Goal: Information Seeking & Learning: Learn about a topic

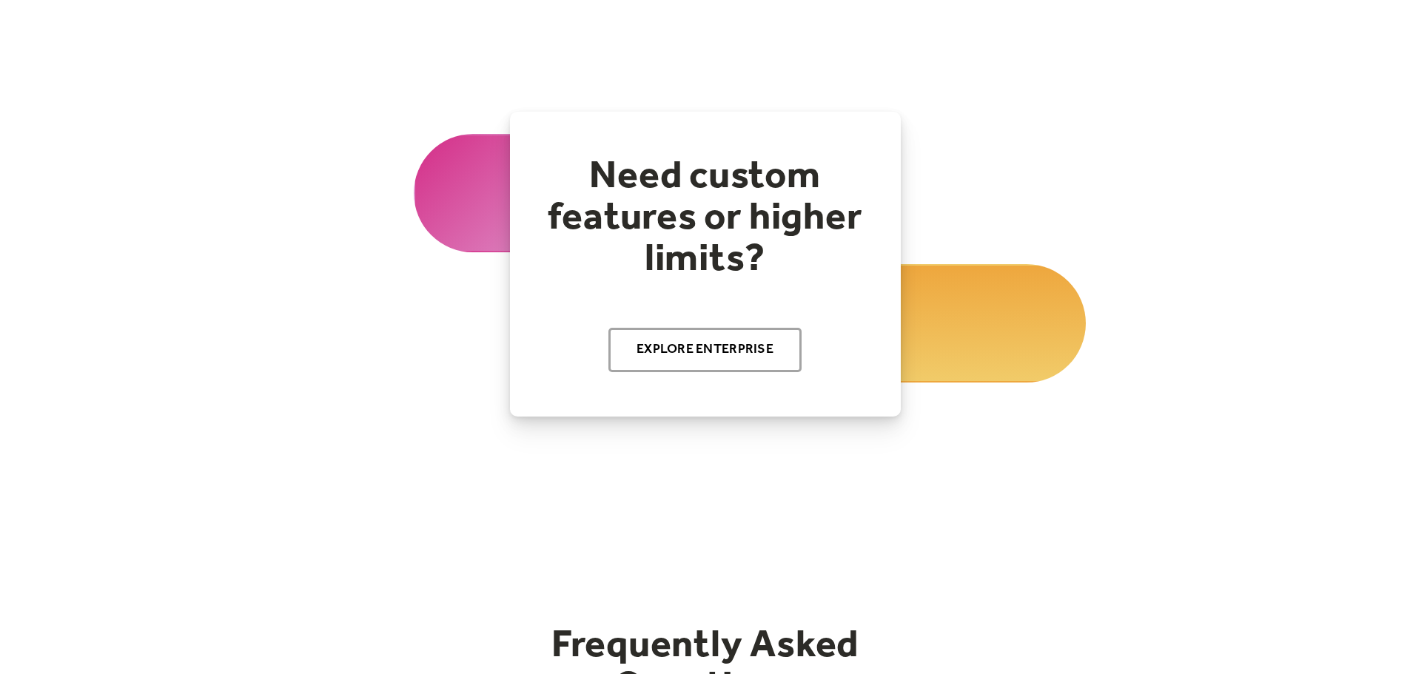
scroll to position [1639, 0]
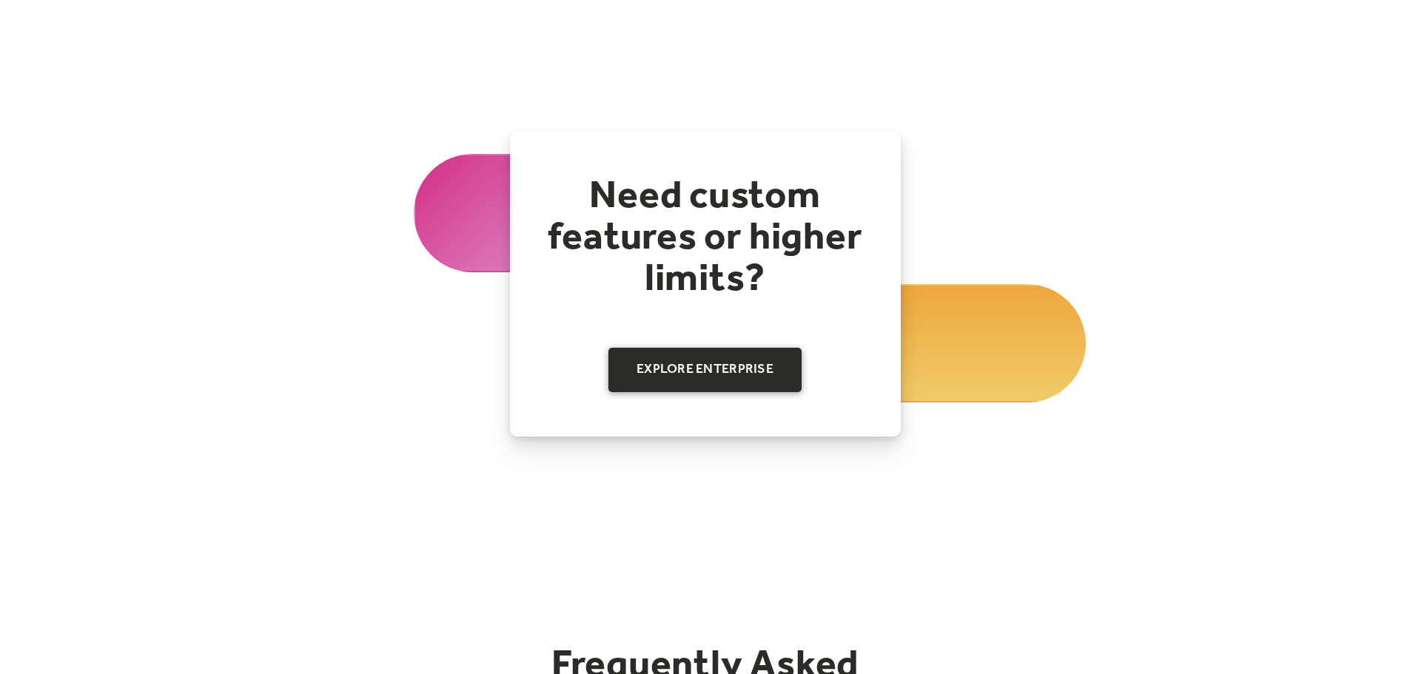
click at [688, 361] on link "Explore Enterprise" at bounding box center [704, 370] width 193 height 44
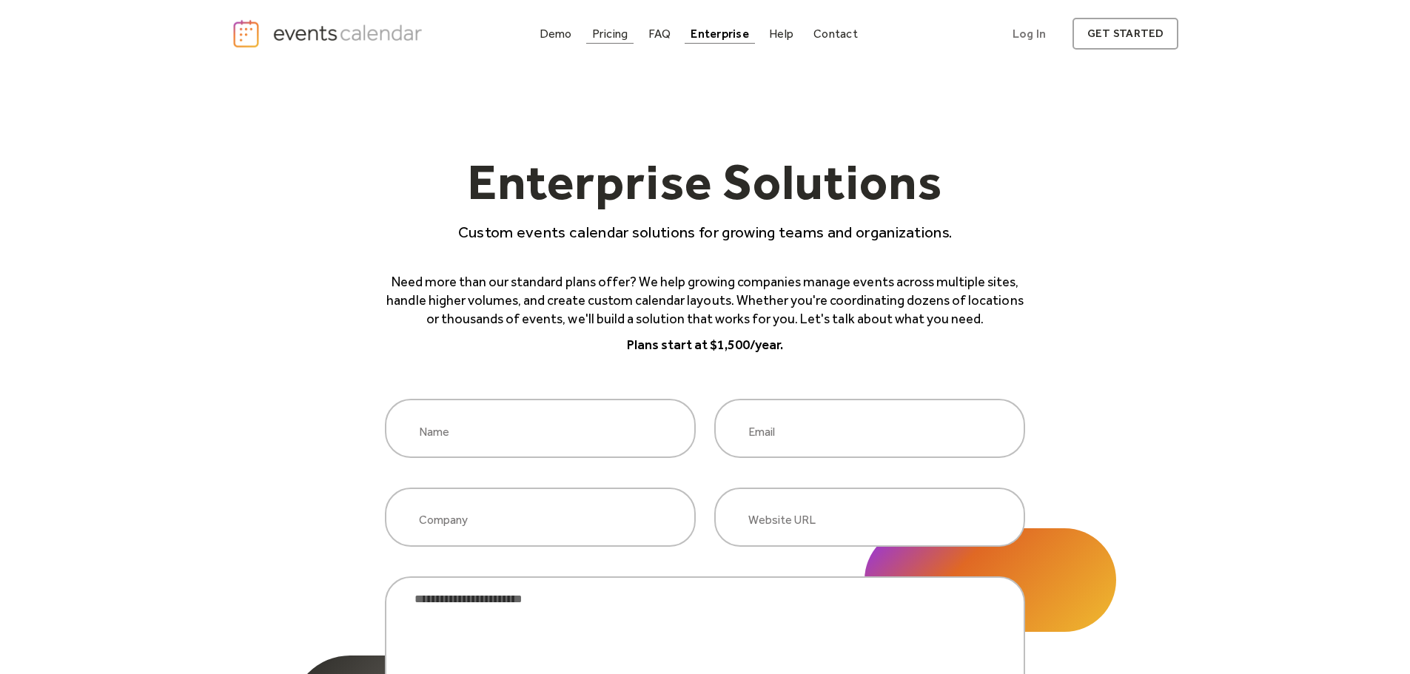
click at [623, 30] on div "Pricing" at bounding box center [610, 34] width 36 height 8
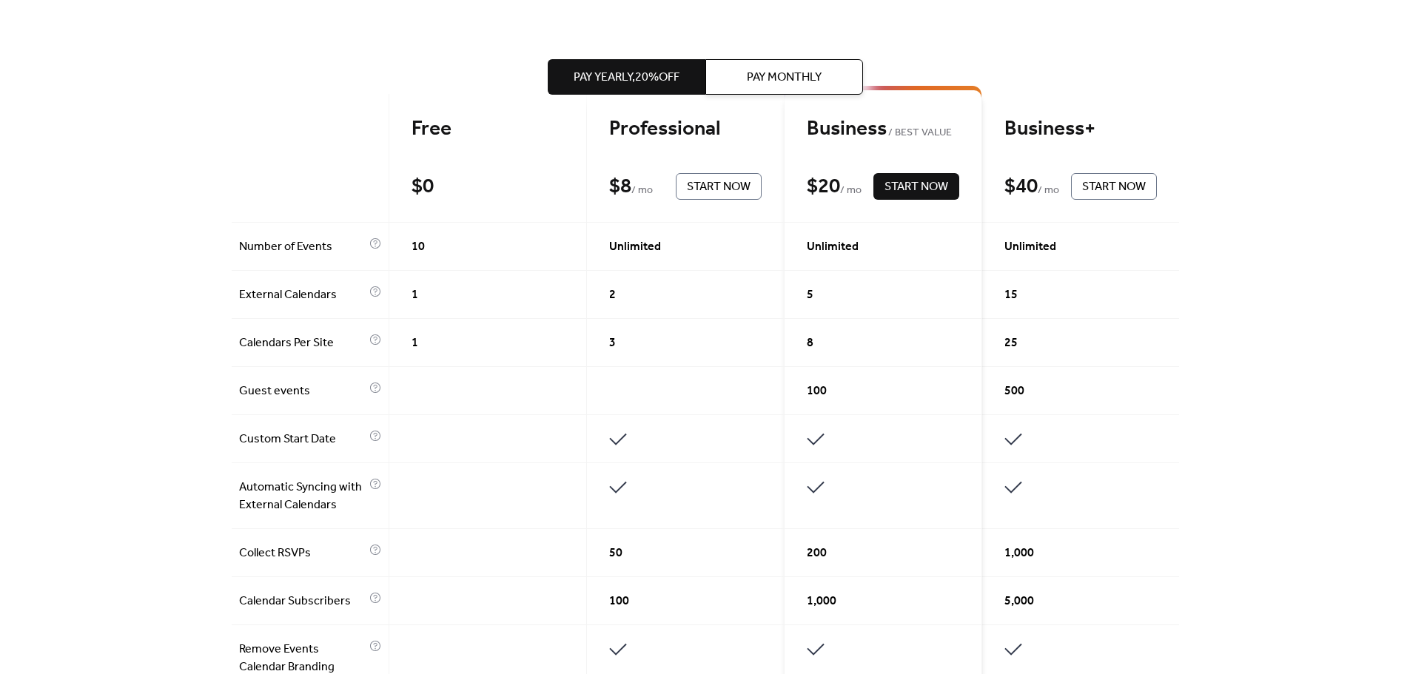
scroll to position [370, 0]
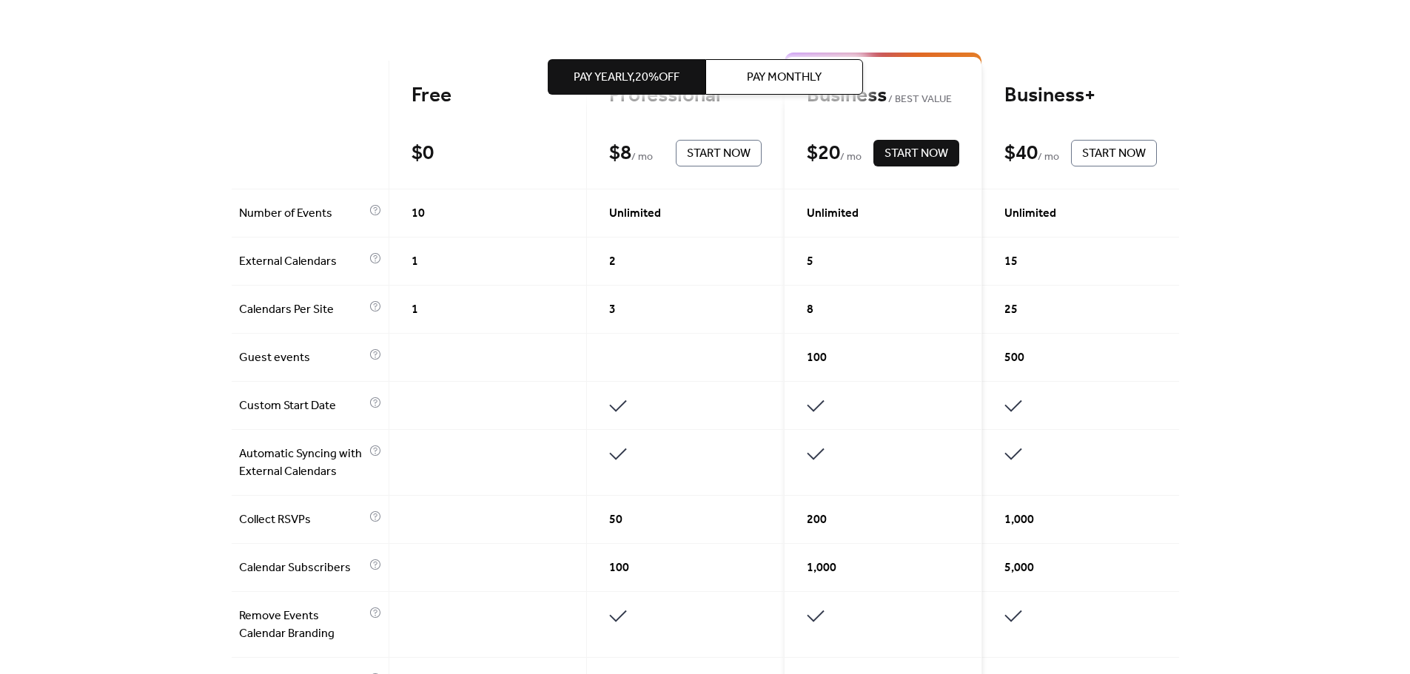
click at [784, 75] on span "Pay Monthly" at bounding box center [784, 78] width 75 height 18
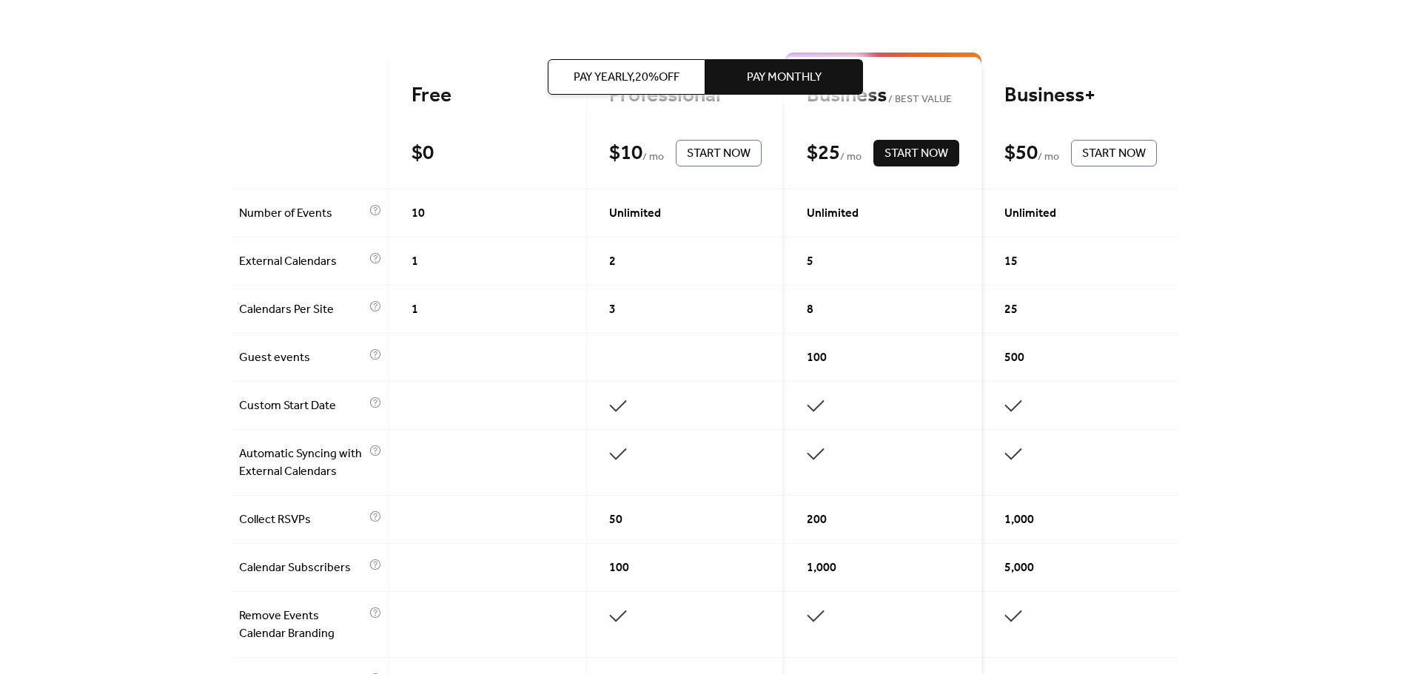
scroll to position [444, 0]
